Goal: Information Seeking & Learning: Learn about a topic

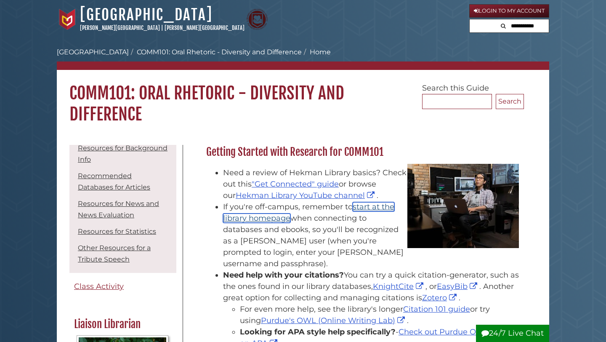
click at [366, 204] on link "start at the library homepage" at bounding box center [308, 212] width 171 height 21
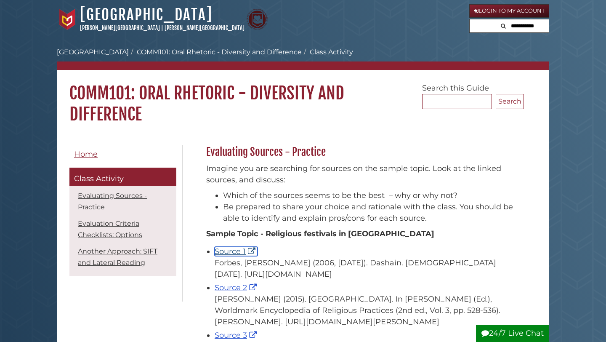
click at [228, 250] on link "Source 1" at bounding box center [236, 251] width 43 height 9
click at [234, 292] on link "Source 2" at bounding box center [237, 287] width 44 height 9
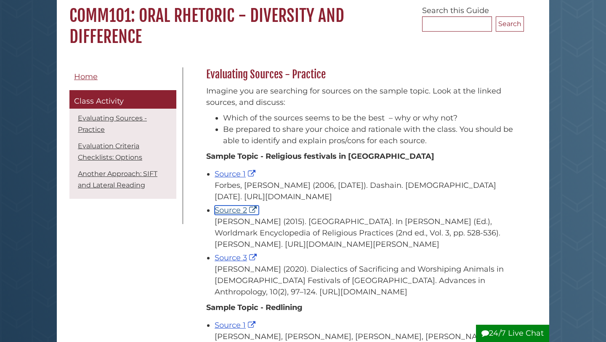
scroll to position [96, 0]
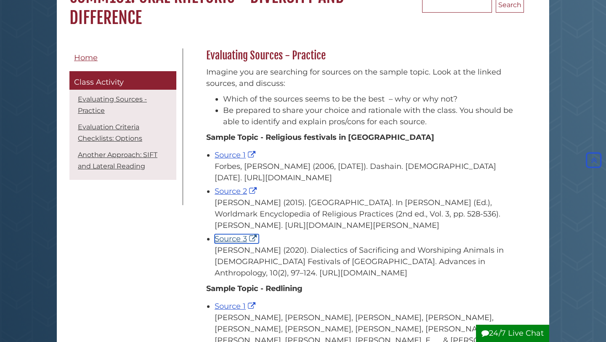
click at [225, 243] on link "Source 3" at bounding box center [237, 238] width 44 height 9
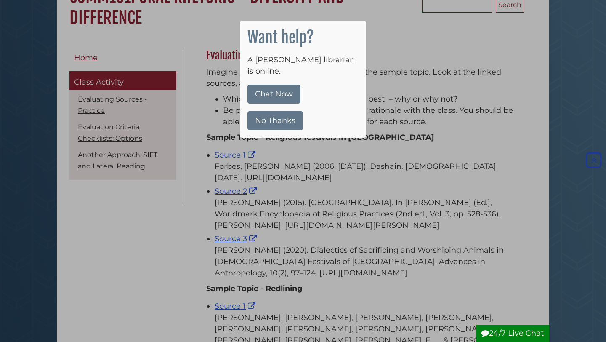
click at [278, 111] on button "No Thanks" at bounding box center [275, 120] width 56 height 19
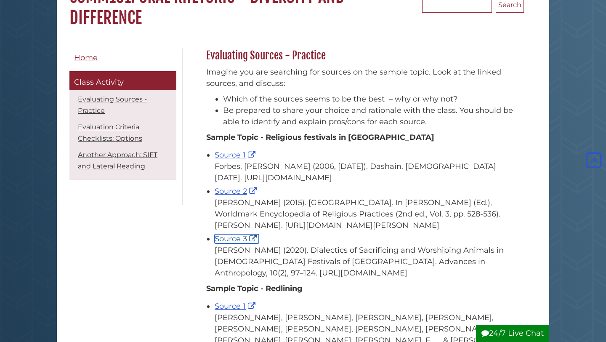
scroll to position [0, 0]
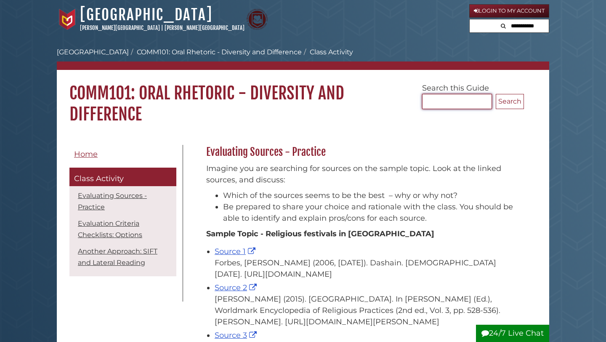
click at [473, 103] on input "Search..." at bounding box center [457, 101] width 70 height 15
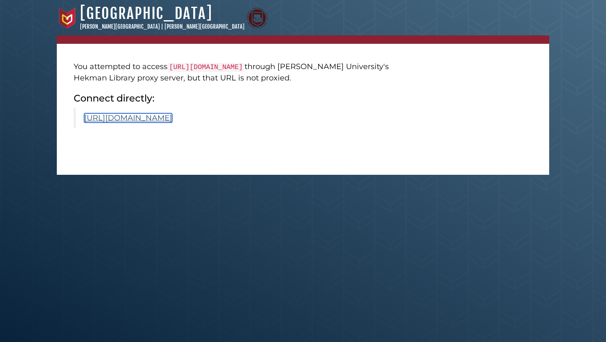
click at [172, 122] on link "[URL][DOMAIN_NAME]" at bounding box center [128, 117] width 88 height 9
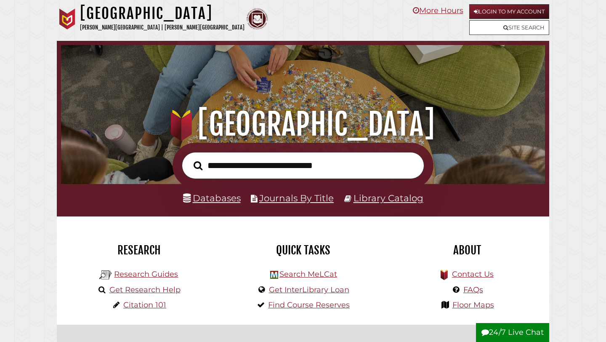
scroll to position [160, 480]
click at [347, 164] on input "text" at bounding box center [303, 165] width 242 height 27
type input "******"
click at [189, 159] on button "Search" at bounding box center [197, 166] width 17 height 14
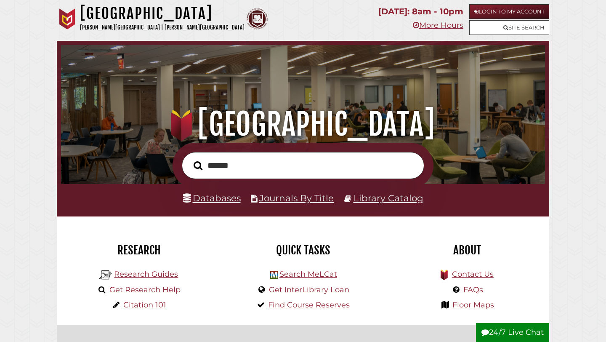
scroll to position [160, 480]
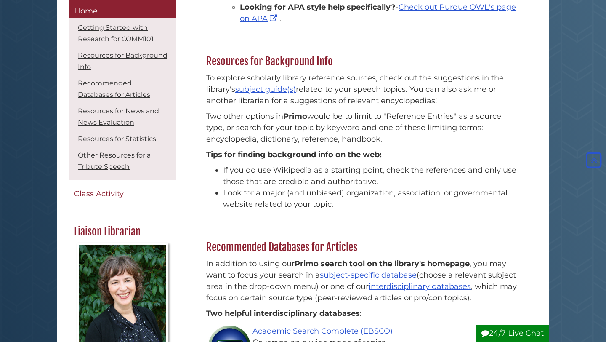
scroll to position [322, 0]
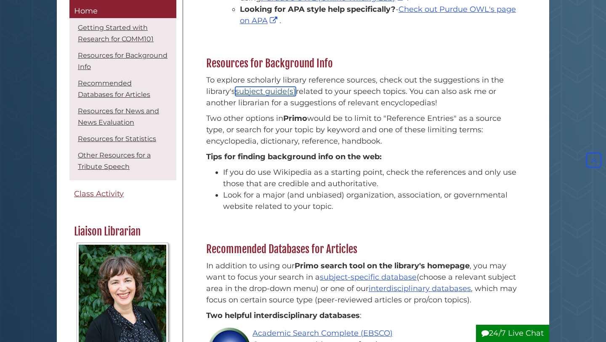
click at [273, 87] on link "subject guide(s)" at bounding box center [265, 91] width 61 height 9
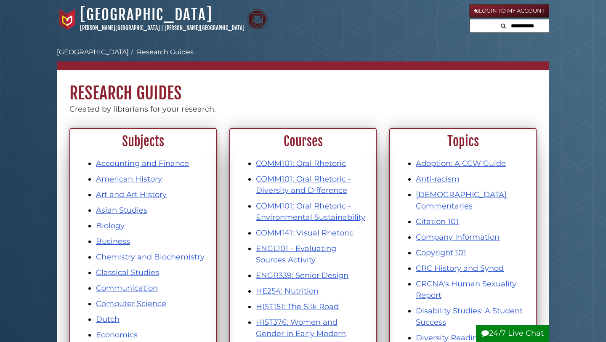
click at [320, 95] on h1 "Research Guides" at bounding box center [303, 87] width 492 height 34
click at [282, 161] on link "COMM101: Oral Rhetoric" at bounding box center [301, 163] width 90 height 9
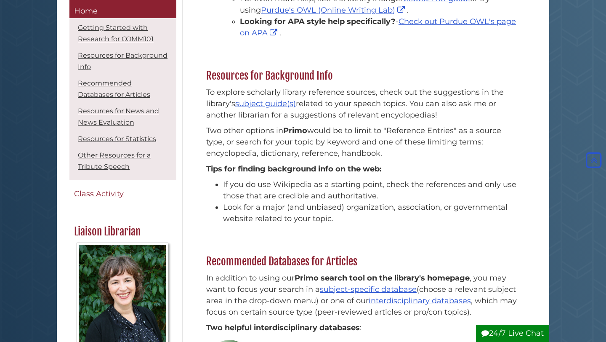
scroll to position [267, 0]
